Goal: Information Seeking & Learning: Learn about a topic

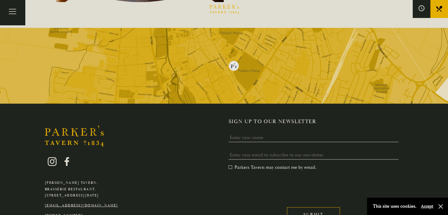
scroll to position [1138, 0]
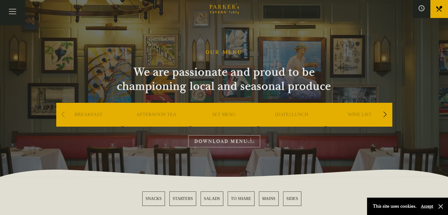
click at [385, 113] on div "Next slide" at bounding box center [385, 114] width 8 height 13
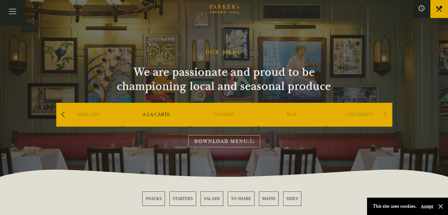
click at [385, 113] on div "Next slide" at bounding box center [385, 114] width 8 height 13
click at [64, 116] on div "Previous slide" at bounding box center [63, 114] width 8 height 13
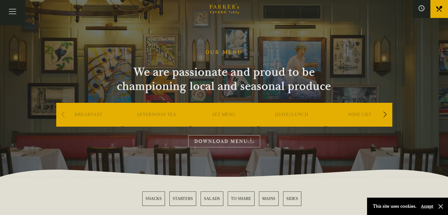
click at [64, 116] on div "Previous slide" at bounding box center [63, 114] width 8 height 13
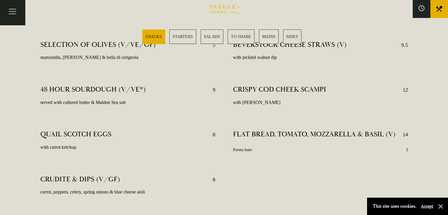
scroll to position [238, 0]
